Goal: Information Seeking & Learning: Learn about a topic

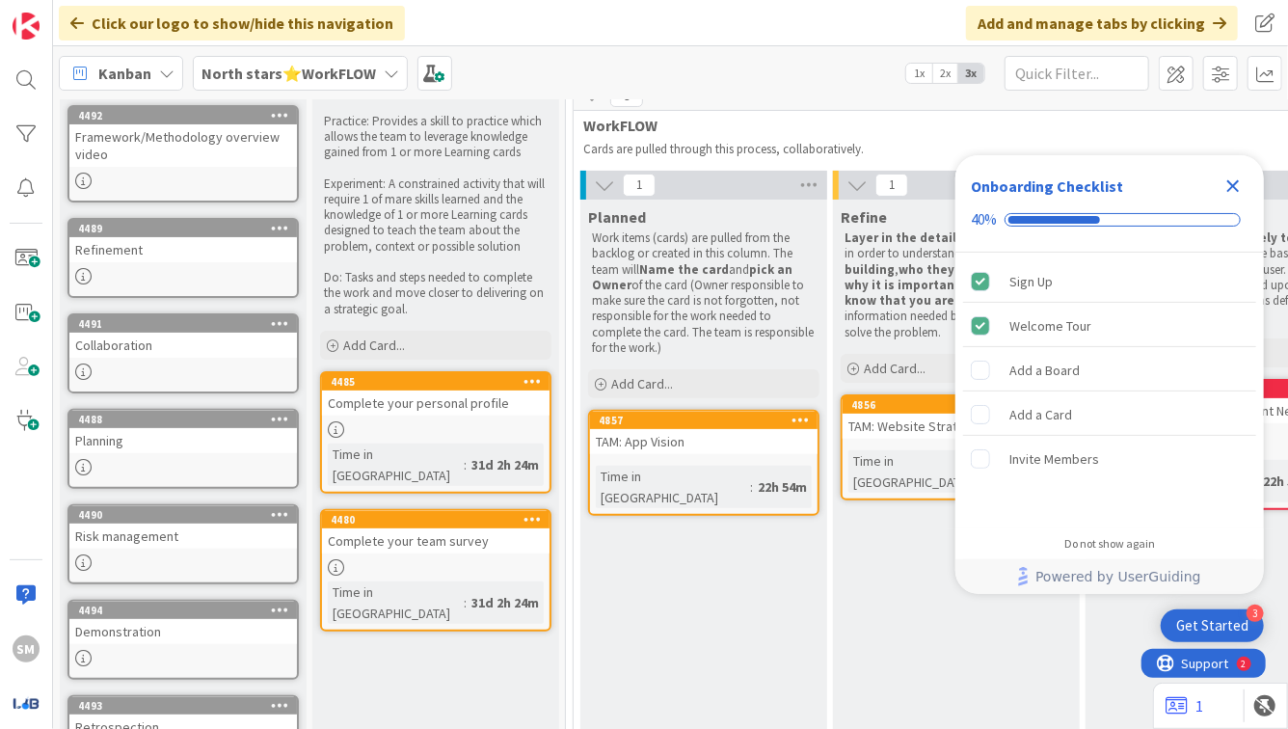
click at [1233, 190] on icon "Close Checklist" at bounding box center [1233, 186] width 23 height 23
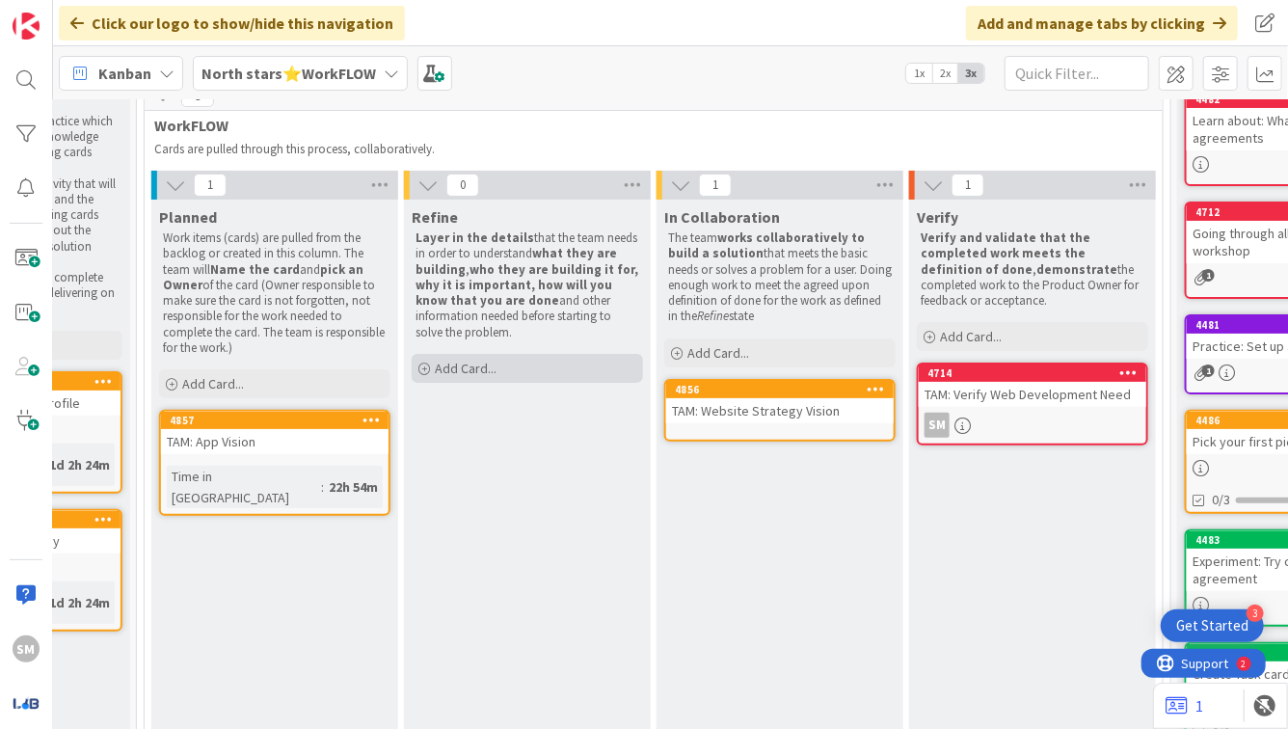
scroll to position [0, 429]
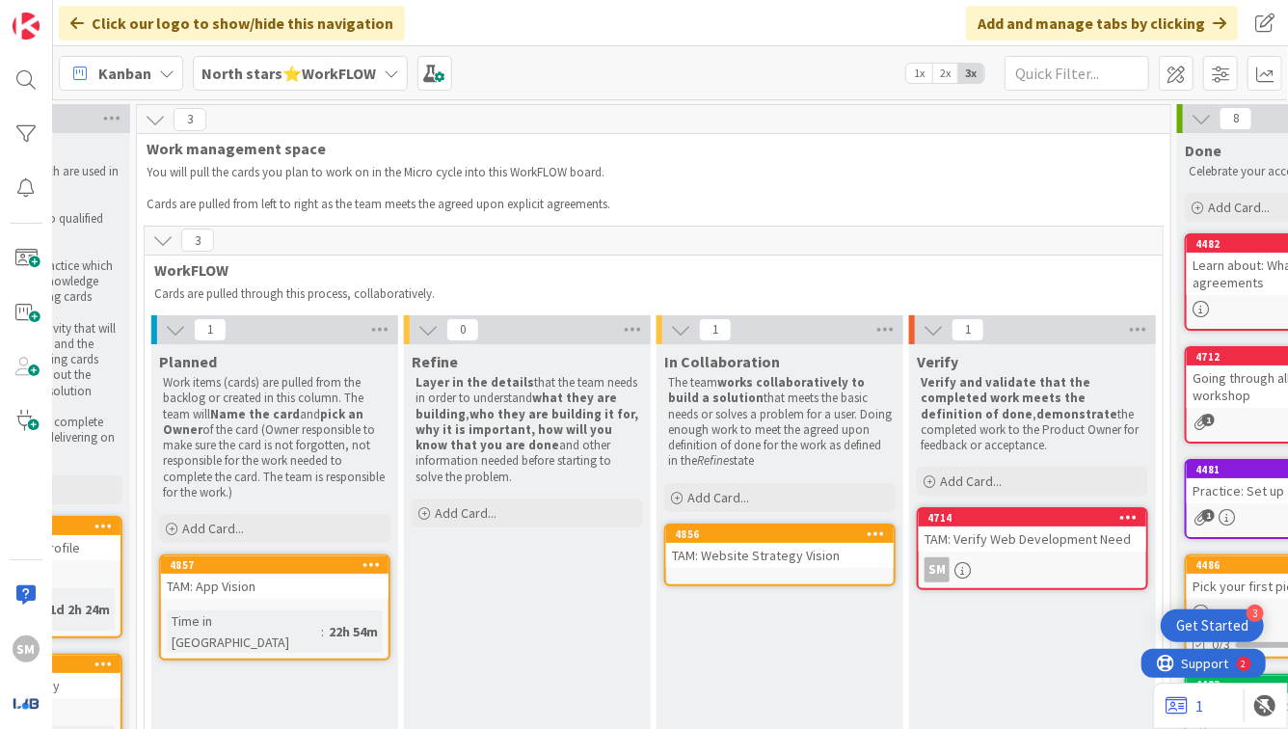
click at [279, 74] on b "North stars⭐WorkFLOW" at bounding box center [289, 73] width 175 height 19
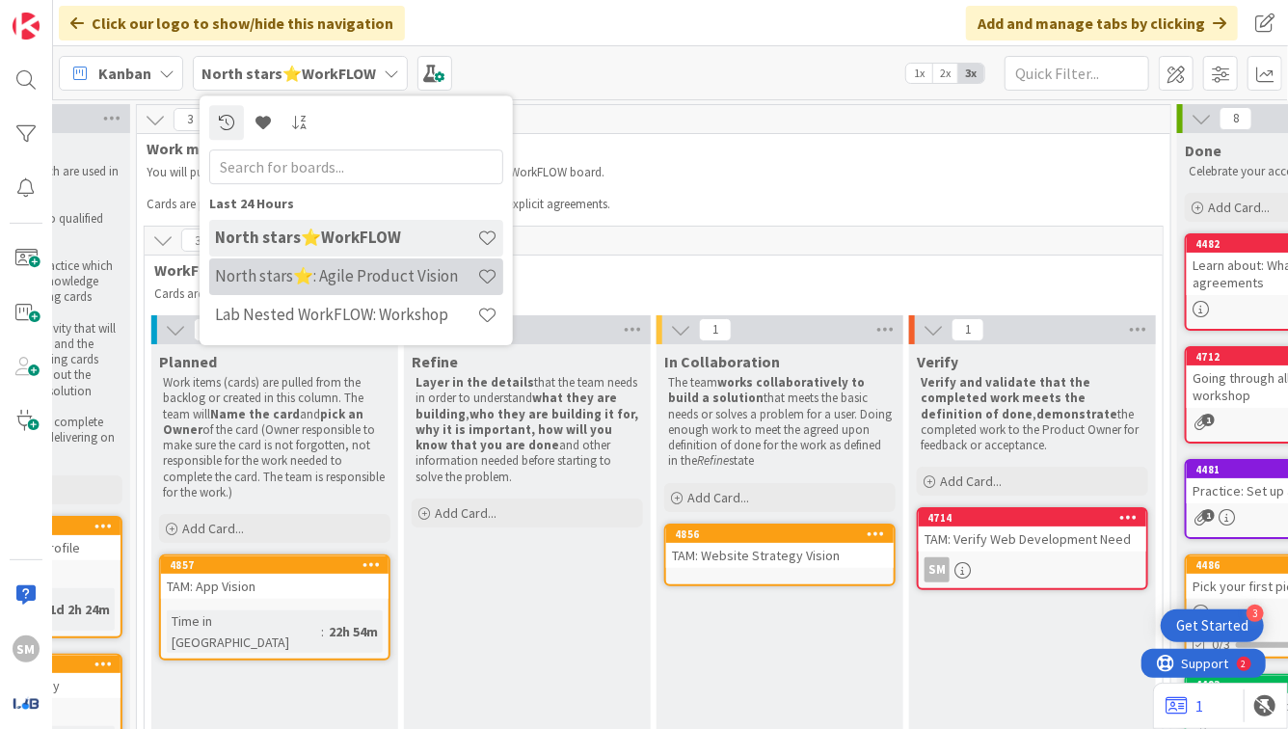
click at [359, 283] on h4 "North stars⭐: Agile Product Vision" at bounding box center [346, 275] width 262 height 19
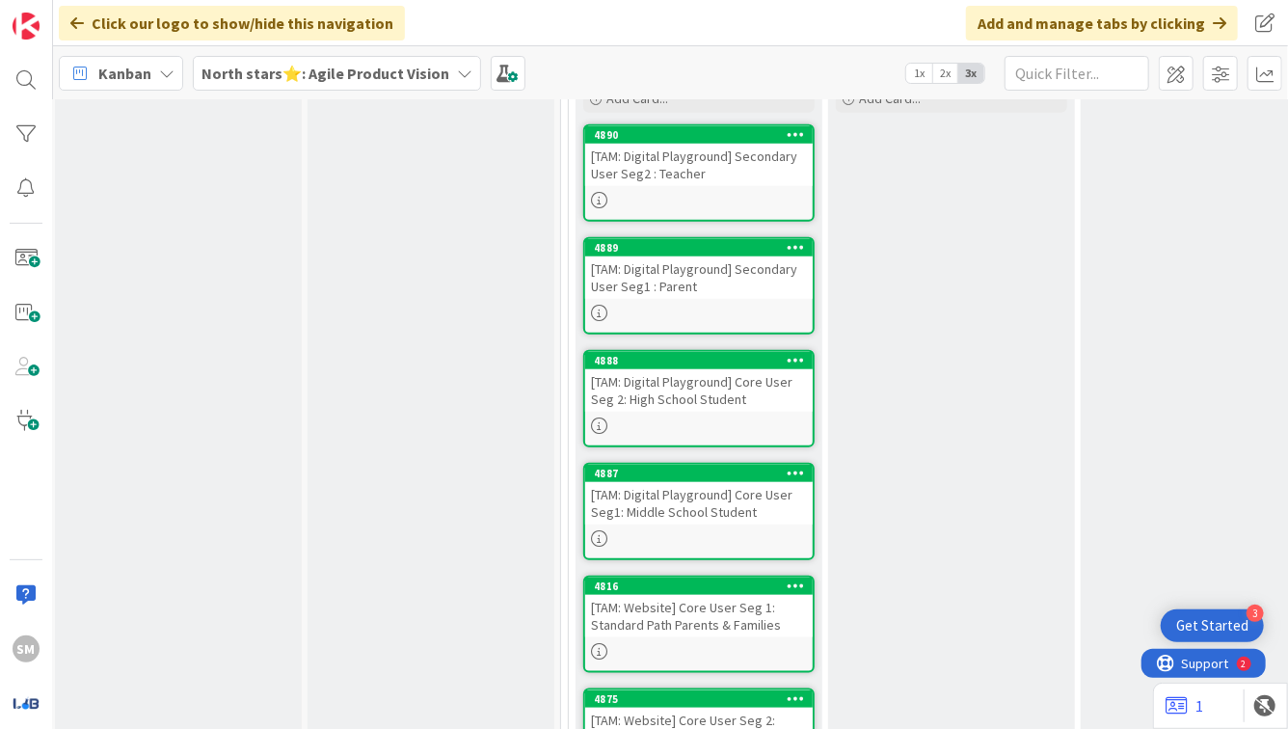
scroll to position [808, 5]
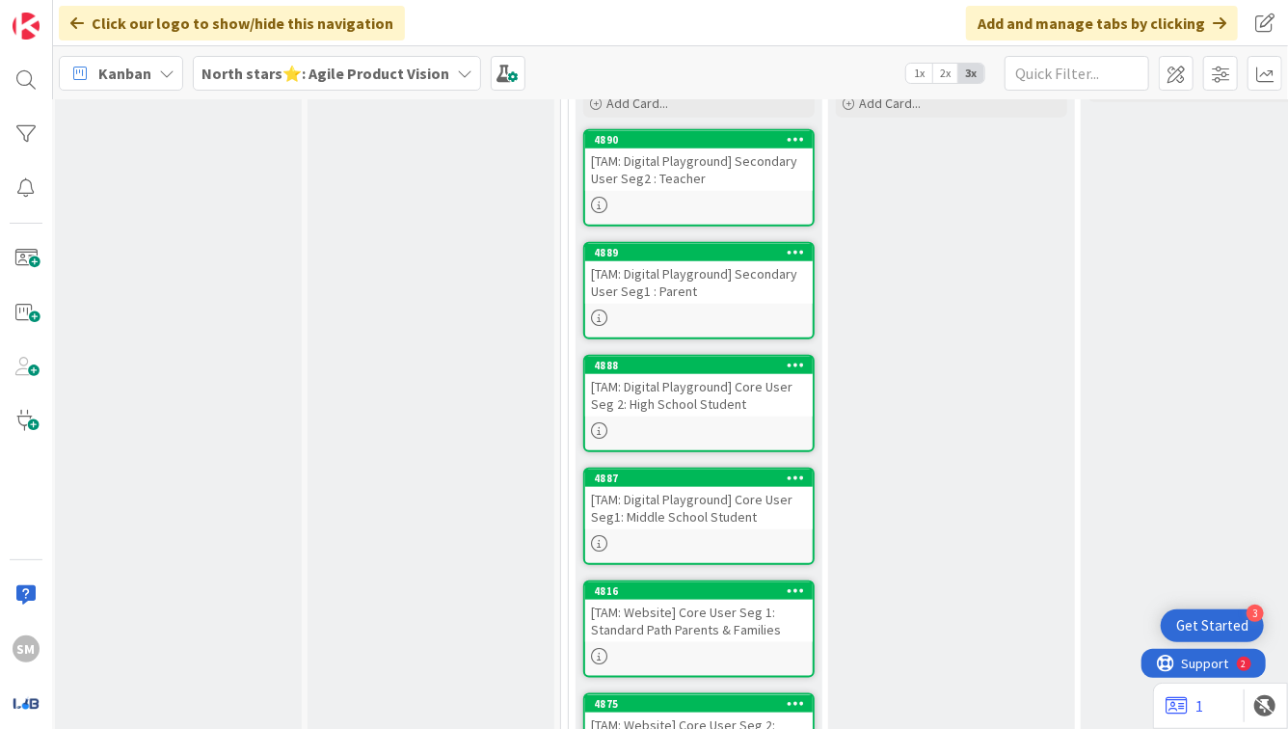
click at [695, 487] on div "[TAM: Digital Playground] Core User Seg1: Middle School Student" at bounding box center [699, 508] width 228 height 42
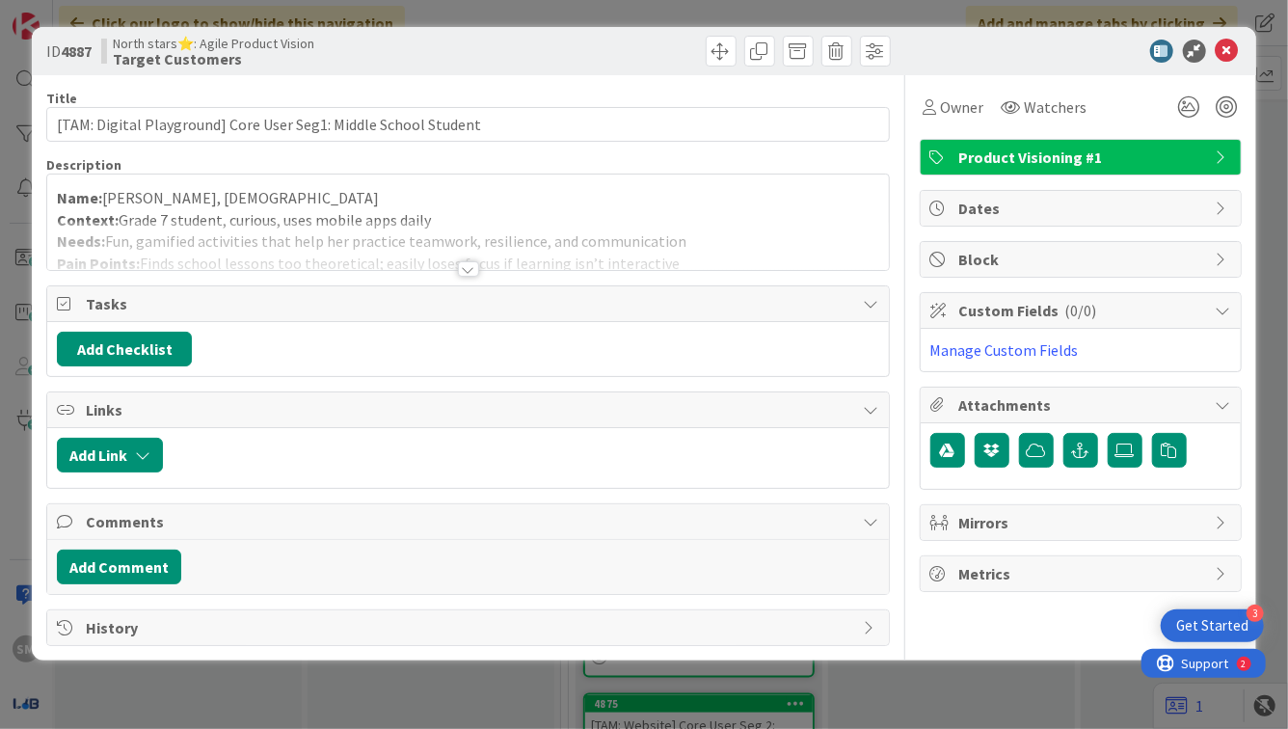
click at [486, 273] on div "Title 63 / 128 [TAM: Digital Playground] Core User Seg1: Middle School Student …" at bounding box center [467, 360] width 843 height 571
click at [517, 282] on div "Title 63 / 128 [TAM: Digital Playground] Core User Seg1: Middle School Student …" at bounding box center [467, 360] width 843 height 571
click at [486, 266] on div at bounding box center [467, 245] width 841 height 49
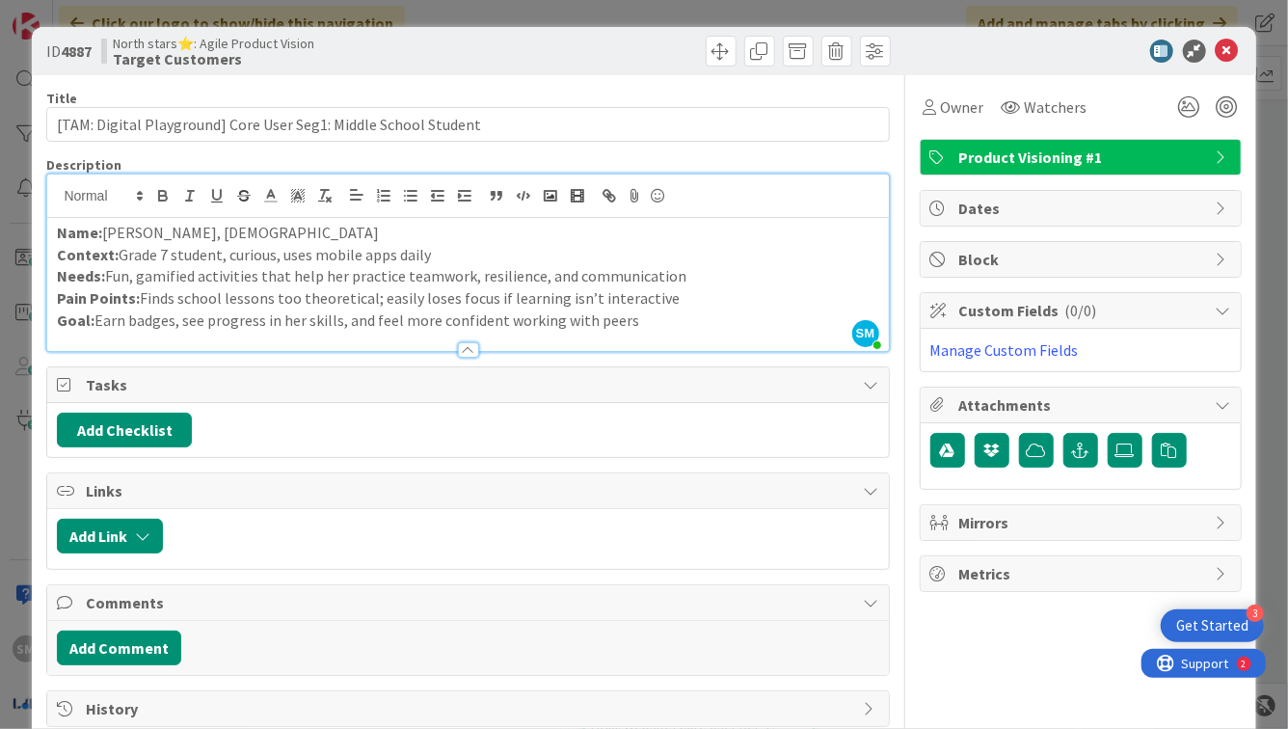
click at [1230, 42] on div "ID 4887 North stars⭐: Agile Product Vision Target Customers" at bounding box center [644, 51] width 1224 height 48
click at [1220, 54] on icon at bounding box center [1227, 51] width 23 height 23
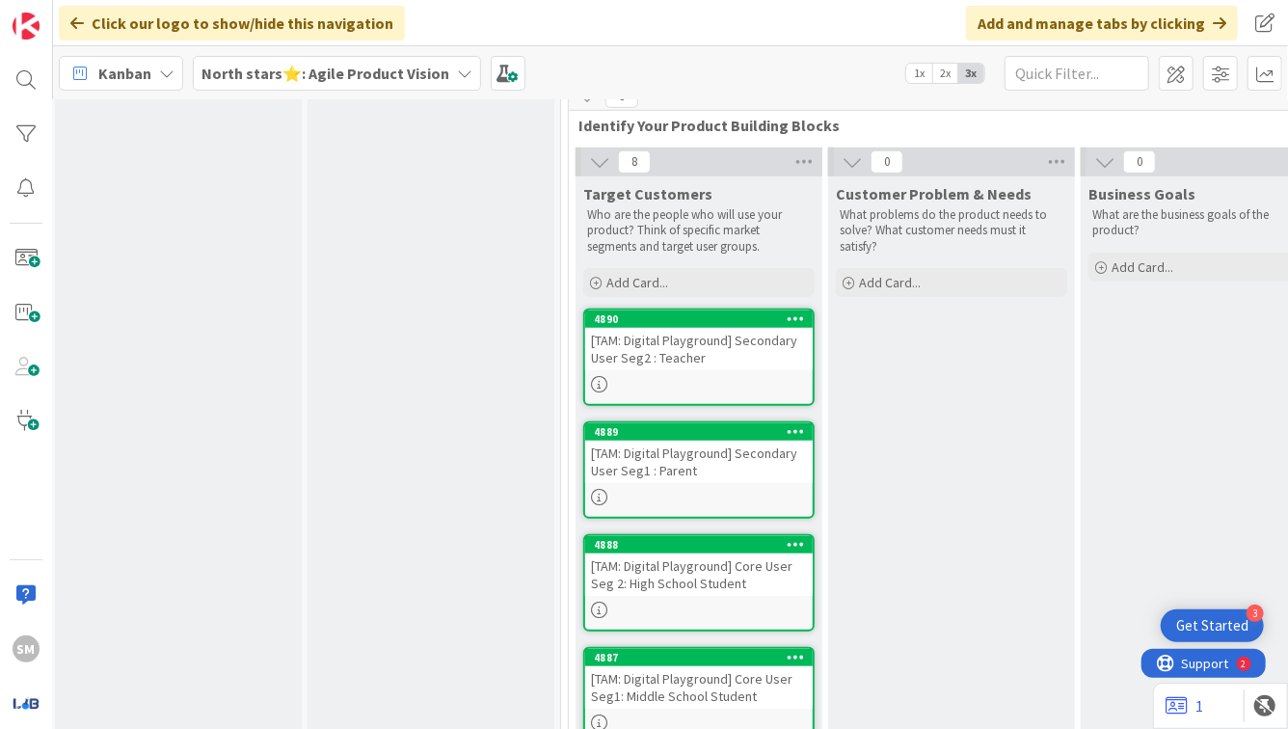
scroll to position [615, 5]
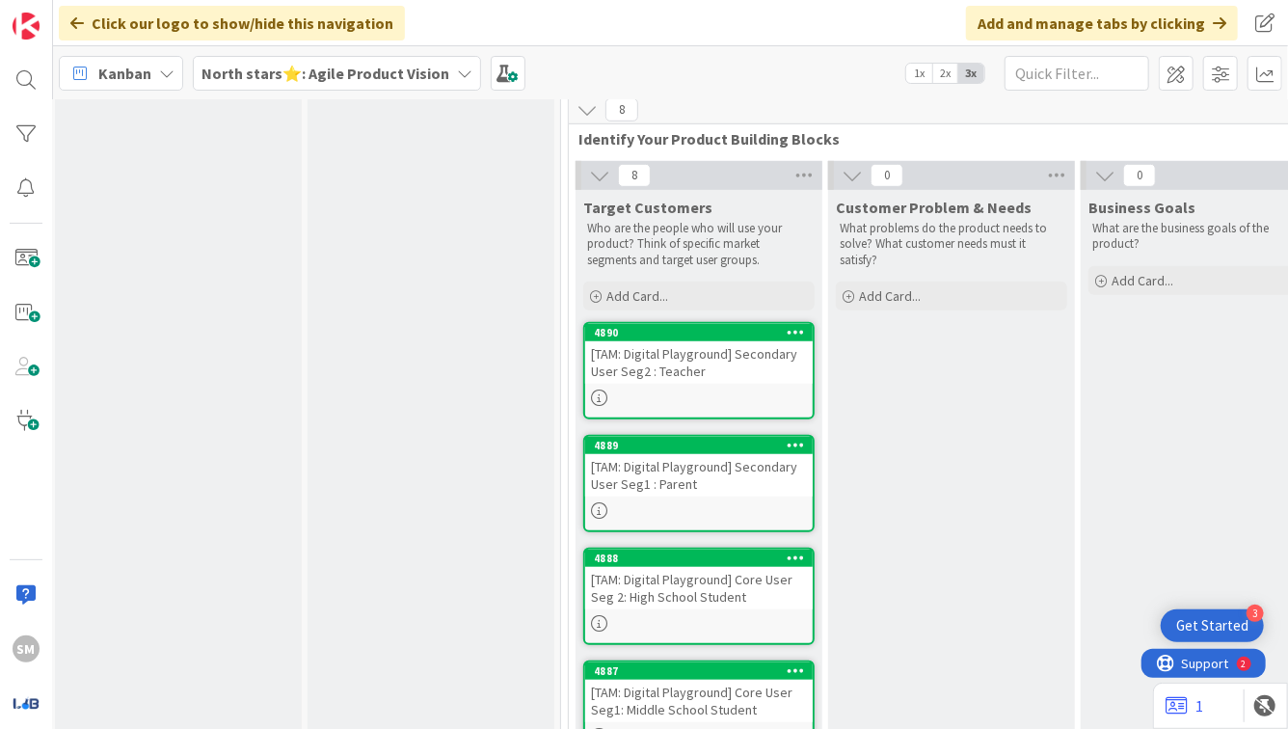
click at [717, 341] on div "[TAM: Digital Playground] Secondary User Seg2 : Teacher" at bounding box center [699, 362] width 228 height 42
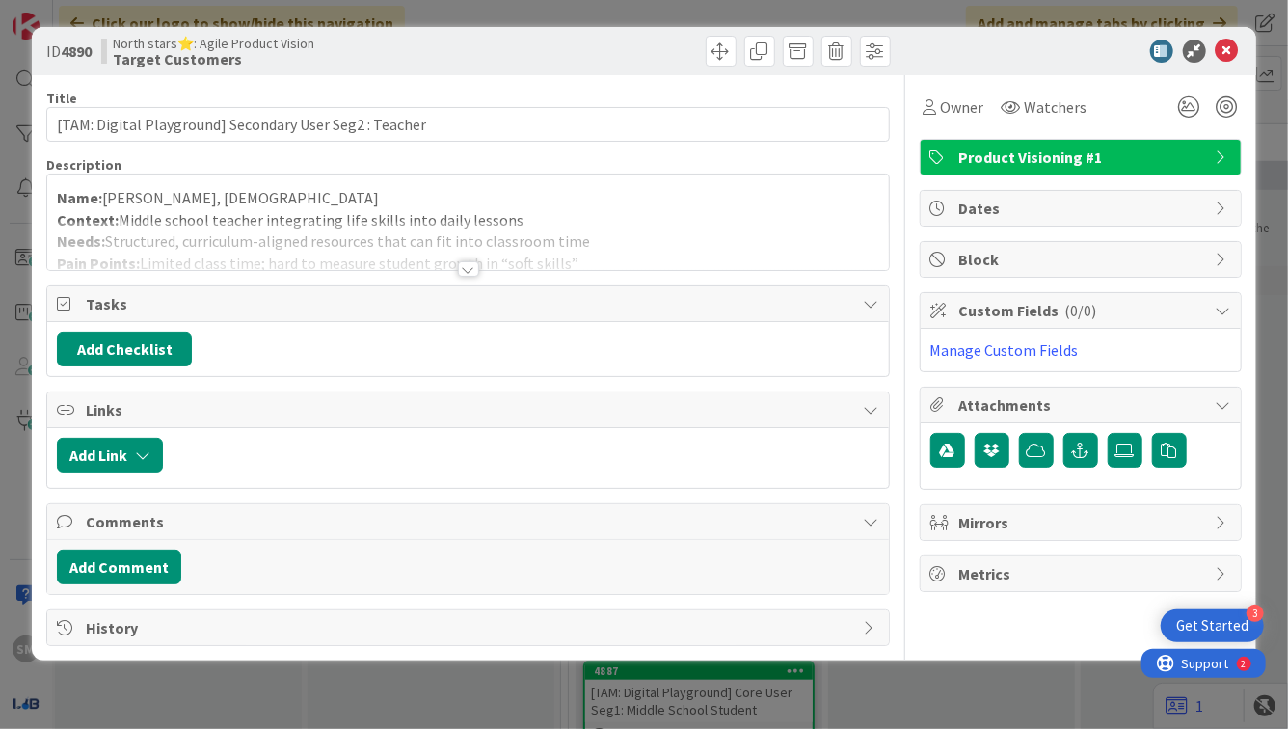
click at [715, 269] on div at bounding box center [467, 245] width 841 height 49
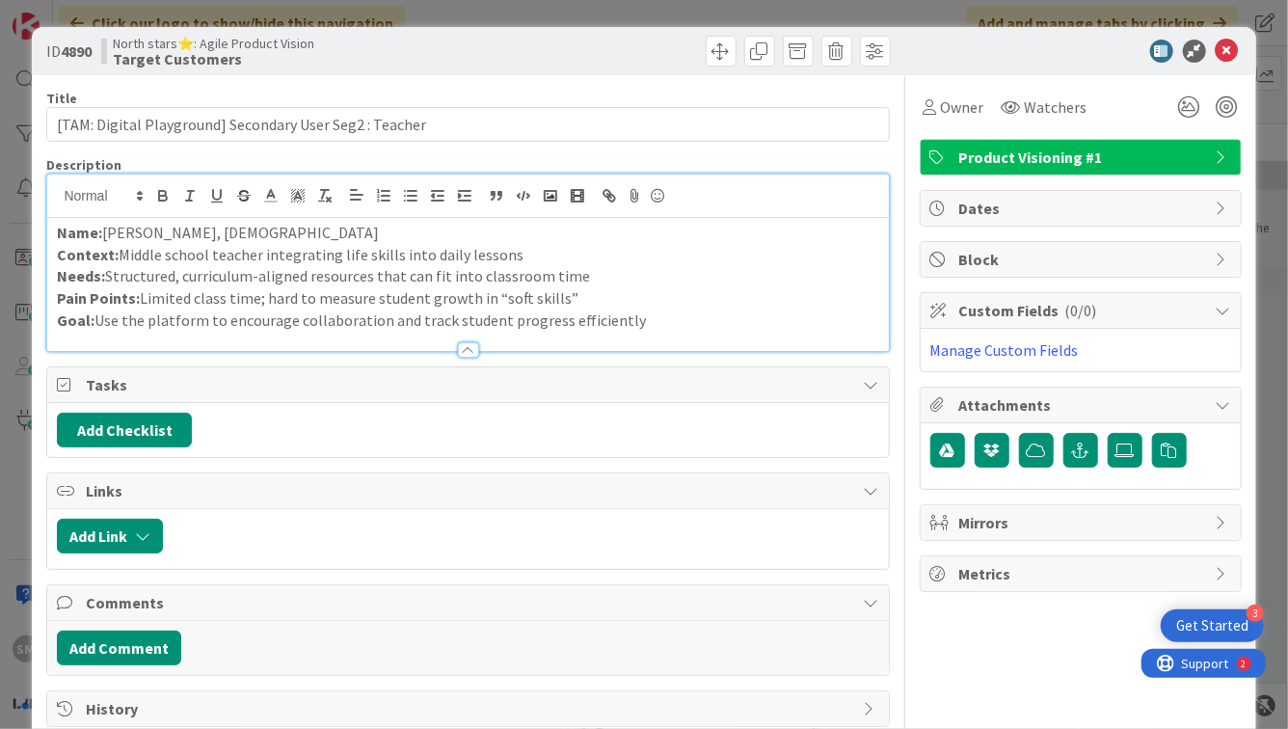
click at [397, 331] on div at bounding box center [467, 341] width 841 height 20
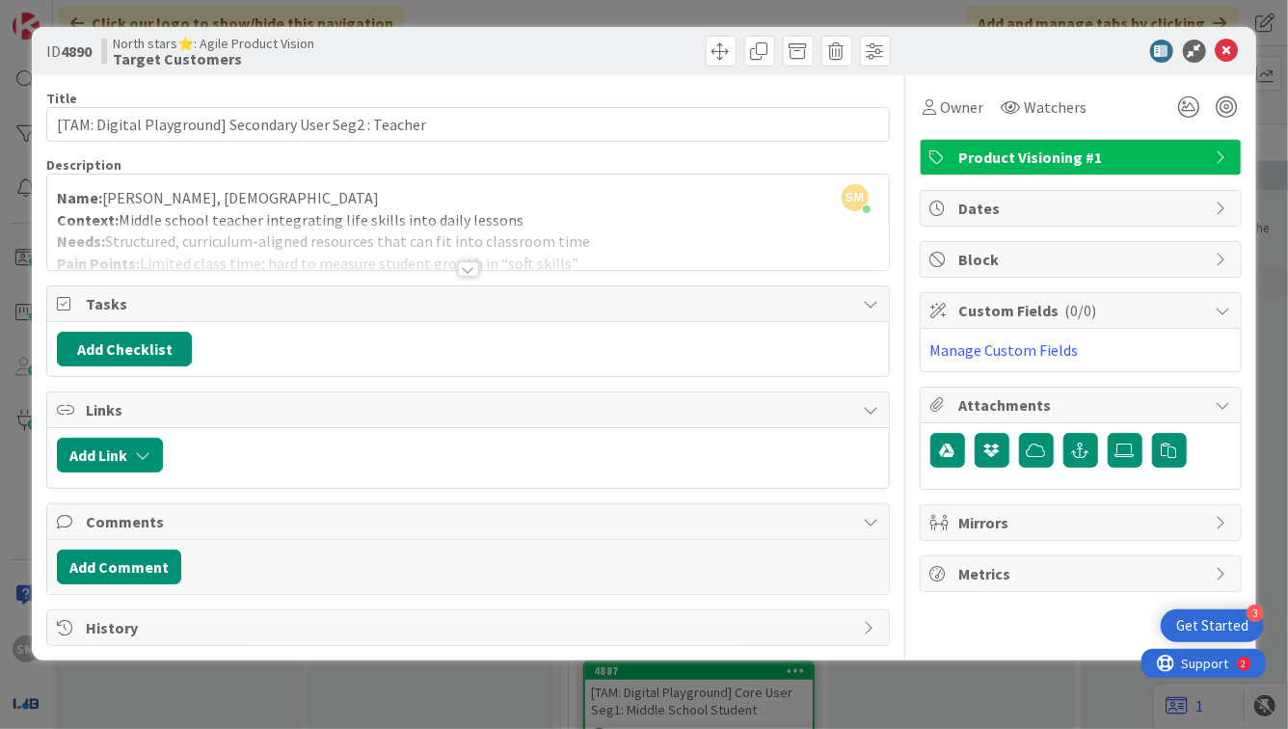
click at [413, 298] on span "Tasks" at bounding box center [470, 303] width 768 height 23
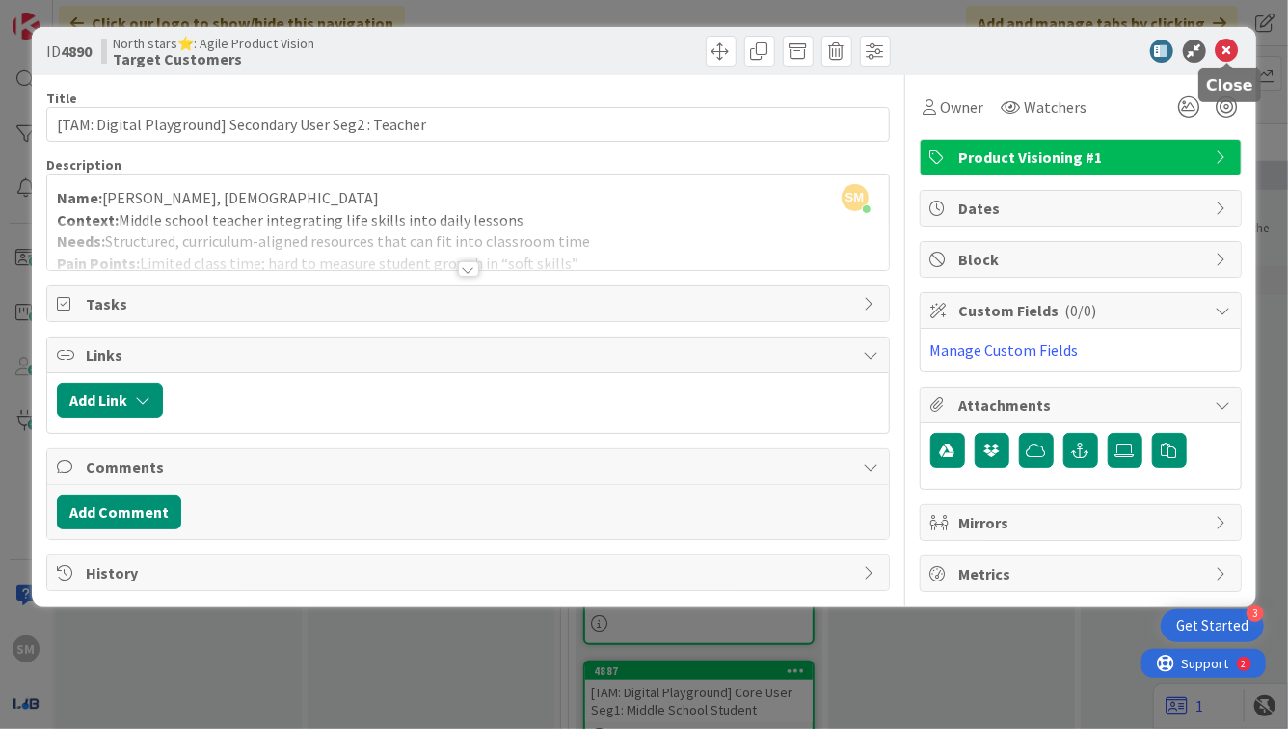
click at [1229, 43] on icon at bounding box center [1227, 51] width 23 height 23
